Goal: Information Seeking & Learning: Compare options

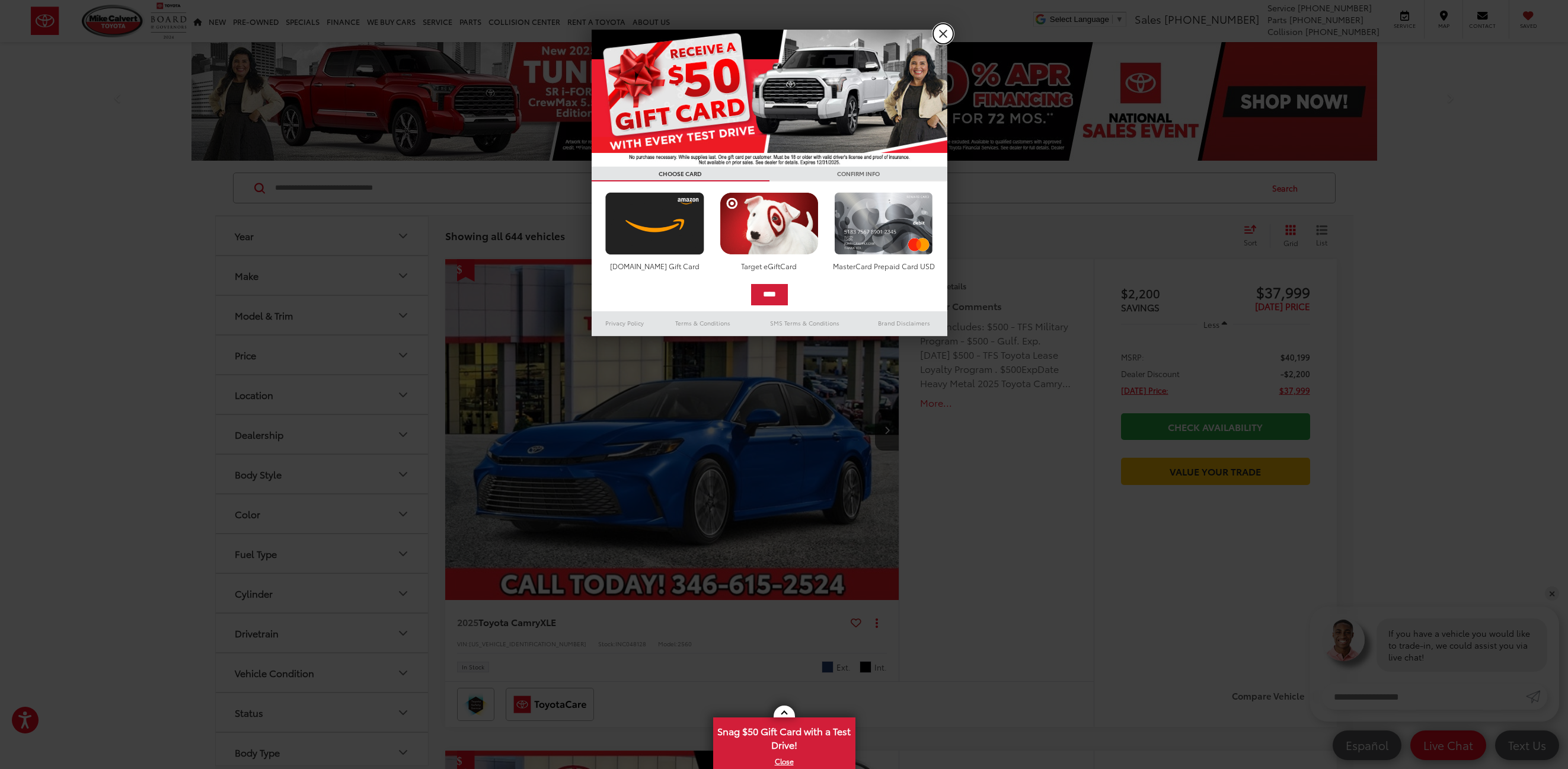
click at [945, 33] on link "X" at bounding box center [944, 34] width 20 height 20
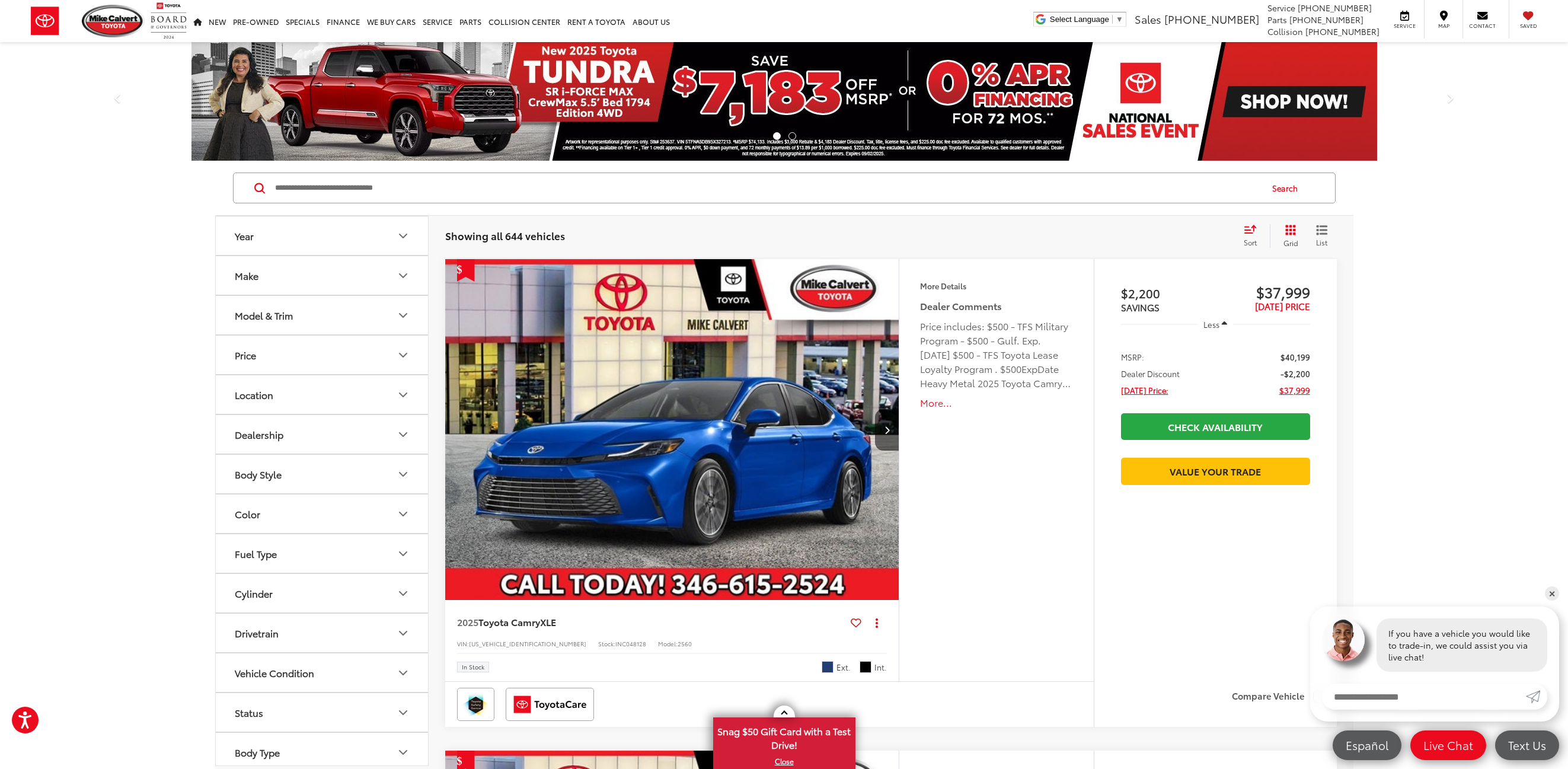
click at [411, 233] on button "Year" at bounding box center [322, 236] width 213 height 39
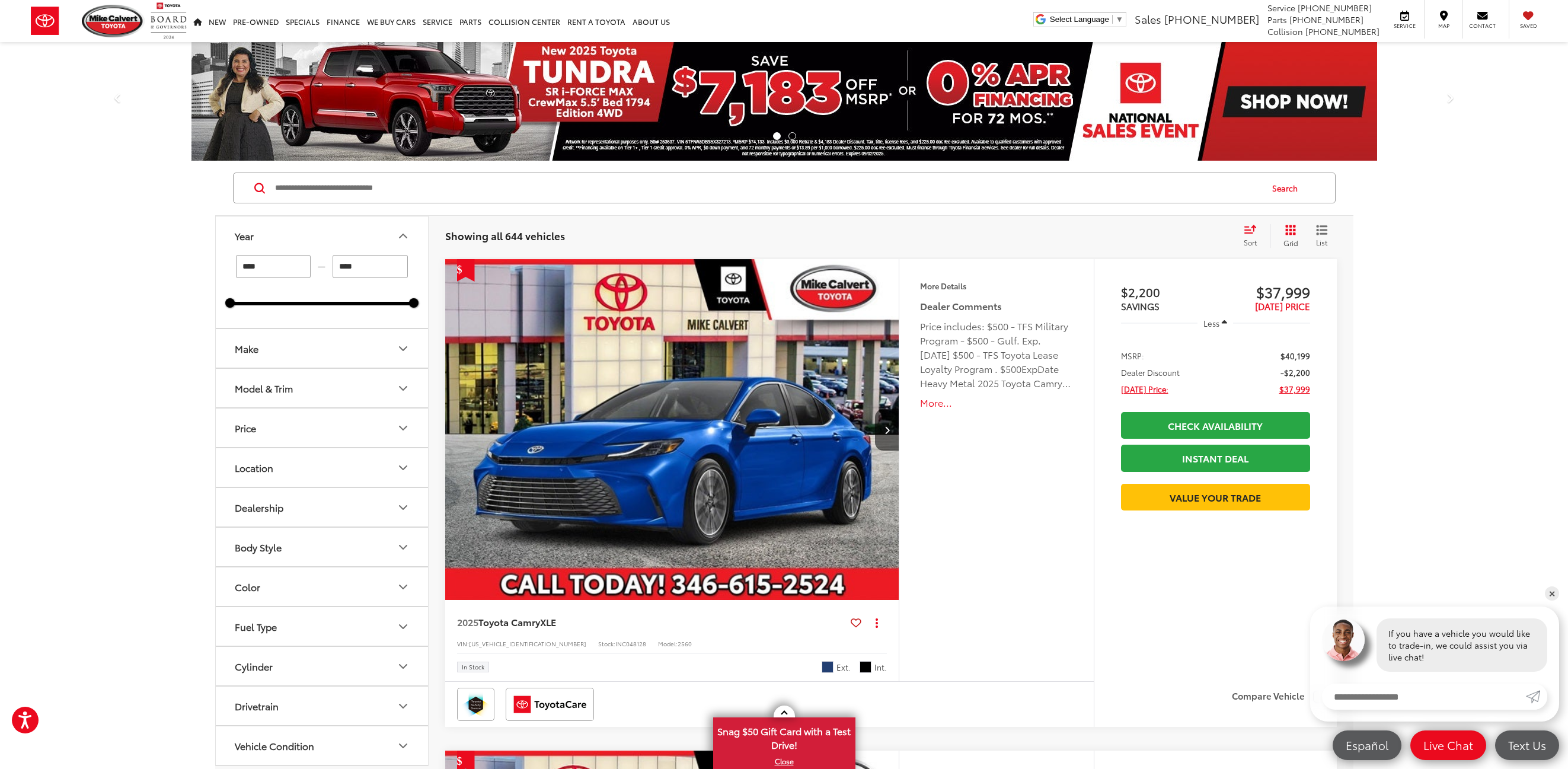
click at [400, 232] on icon "Year" at bounding box center [403, 235] width 14 height 14
click at [318, 272] on button "Make" at bounding box center [322, 276] width 213 height 39
click at [332, 317] on button "Model & Trim" at bounding box center [322, 315] width 213 height 39
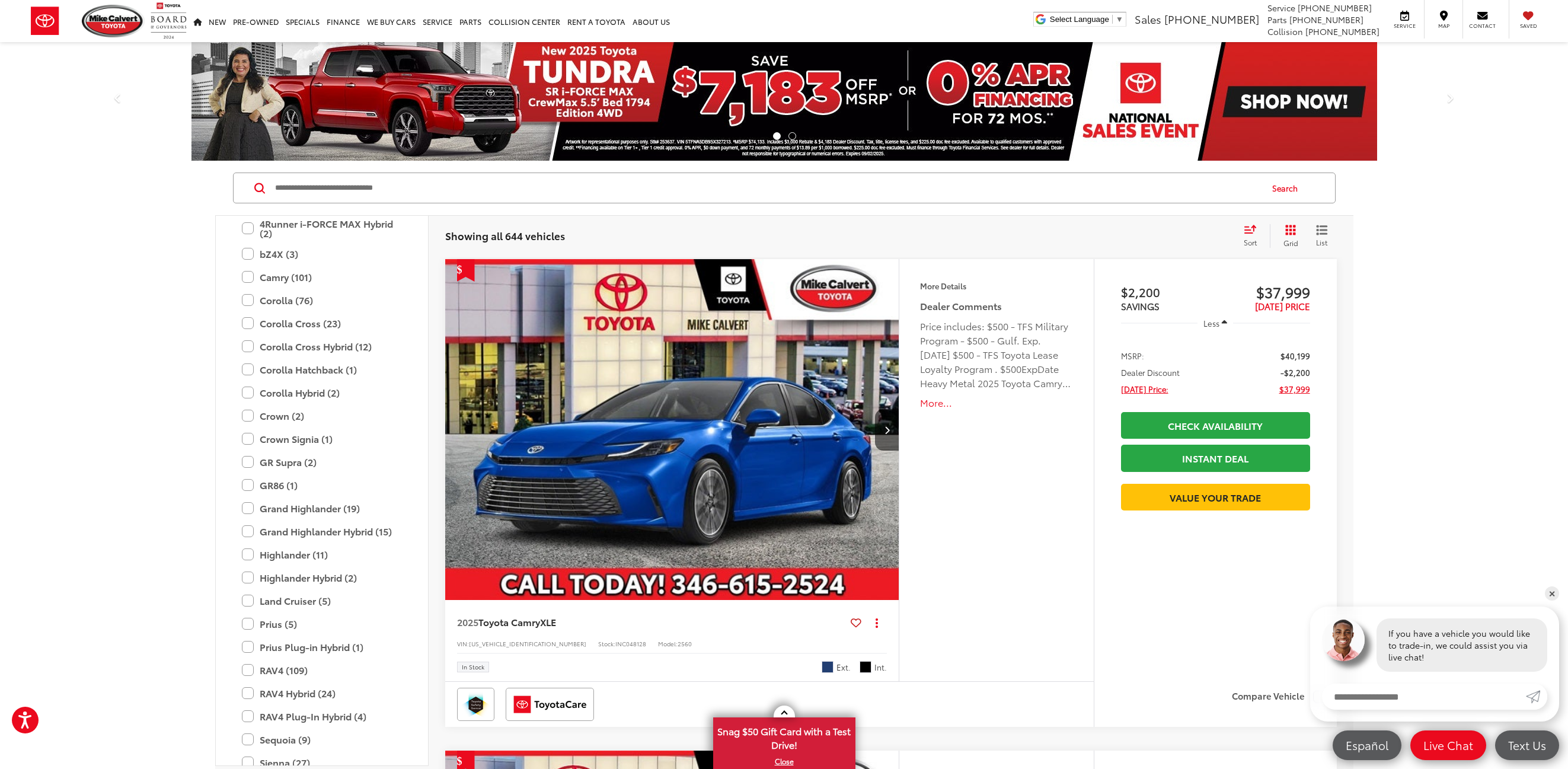
scroll to position [170, 0]
click at [245, 608] on label "Land Cruiser (5)" at bounding box center [321, 608] width 160 height 20
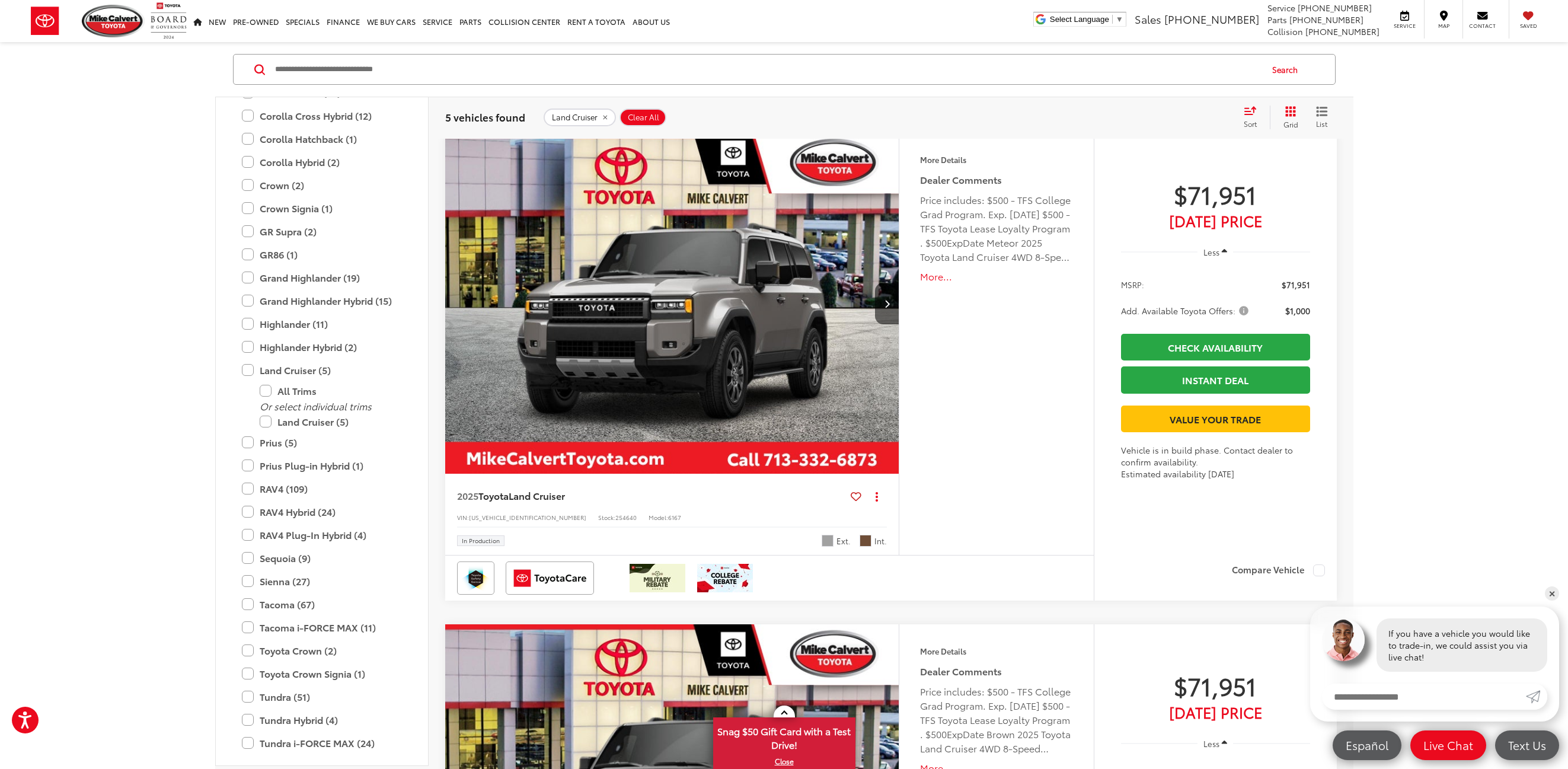
scroll to position [119, 0]
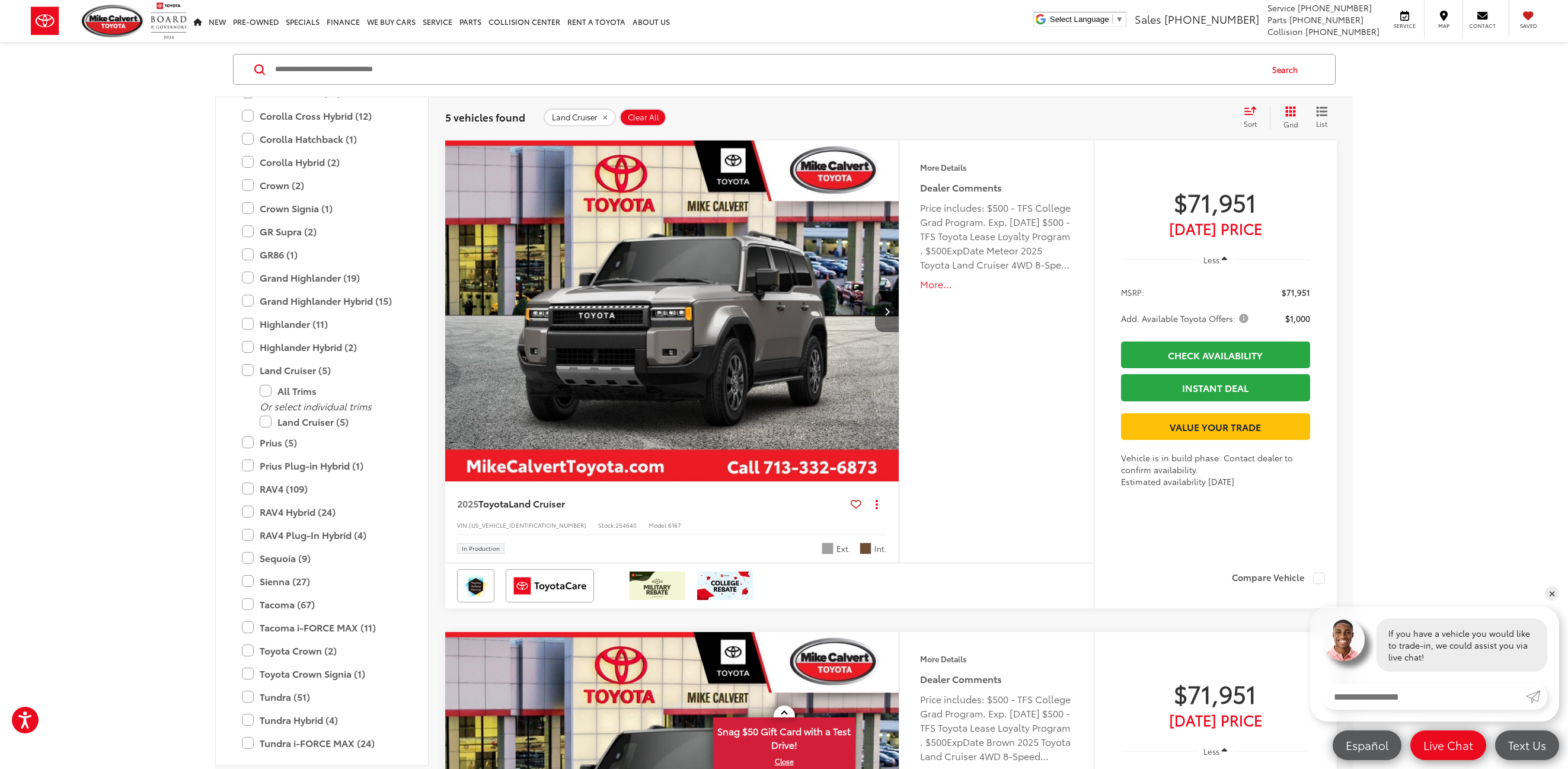
click at [882, 308] on button "Next image" at bounding box center [887, 311] width 24 height 42
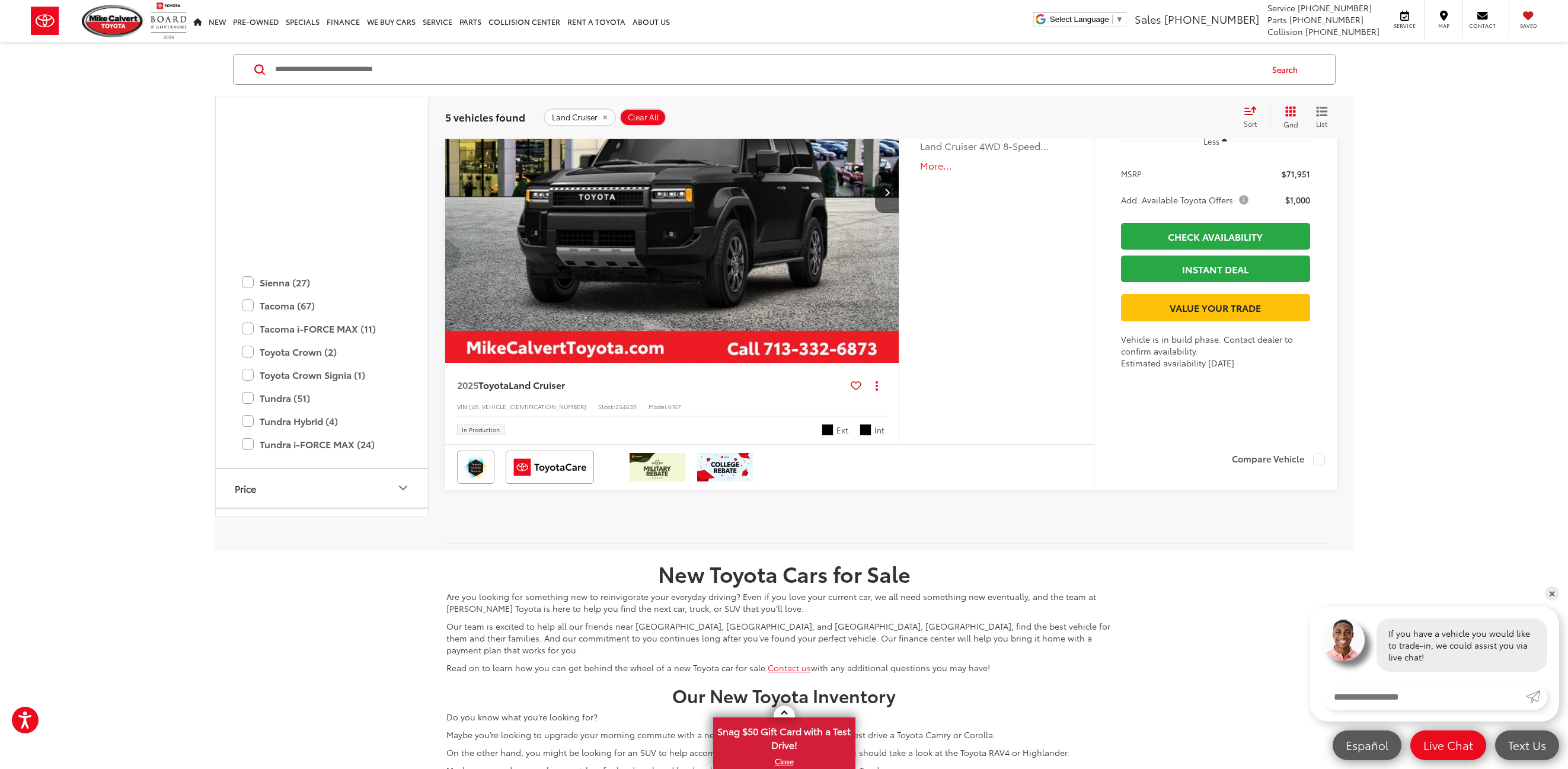
scroll to position [2194, 0]
